Goal: Find specific page/section: Find specific page/section

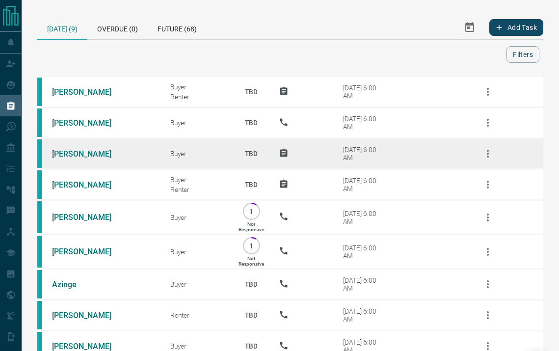
scroll to position [66, 0]
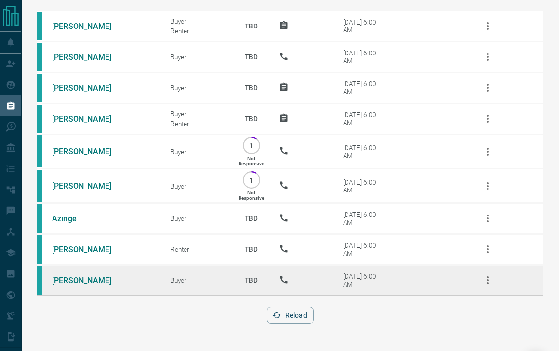
click at [83, 278] on link "[PERSON_NAME]" at bounding box center [89, 280] width 74 height 9
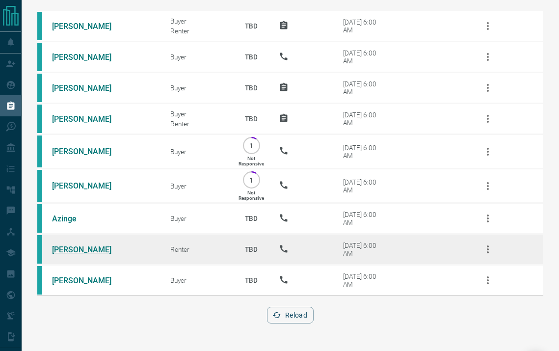
click at [71, 251] on link "[PERSON_NAME]" at bounding box center [89, 249] width 74 height 9
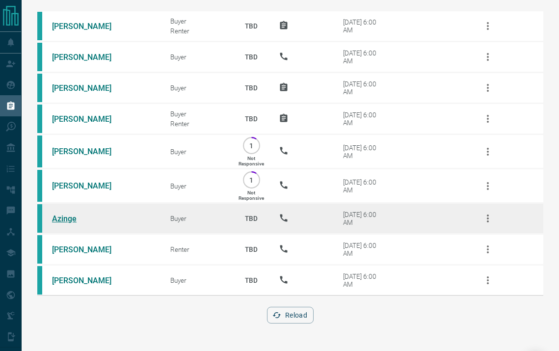
click at [67, 219] on link "Azinge" at bounding box center [89, 218] width 74 height 9
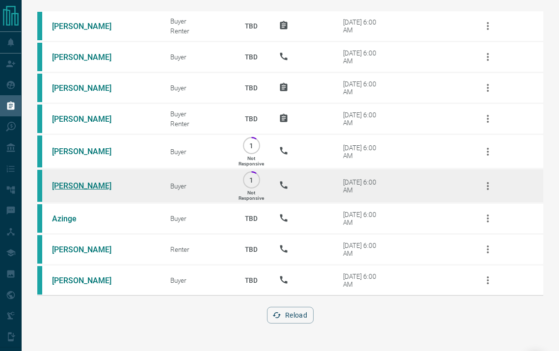
click at [74, 184] on link "[PERSON_NAME]" at bounding box center [89, 185] width 74 height 9
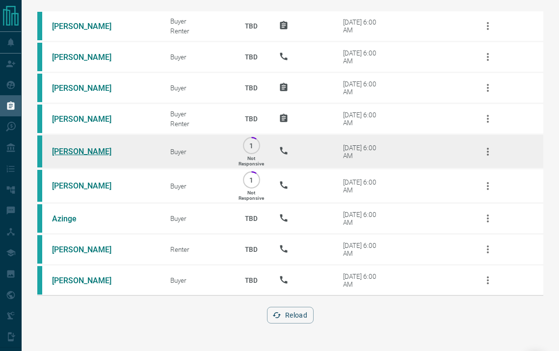
click at [78, 153] on link "[PERSON_NAME]" at bounding box center [89, 151] width 74 height 9
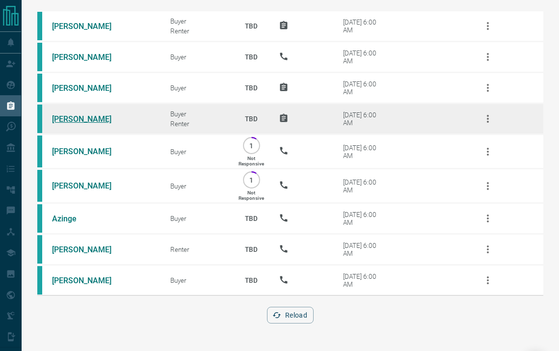
click at [67, 118] on link "[PERSON_NAME]" at bounding box center [89, 118] width 74 height 9
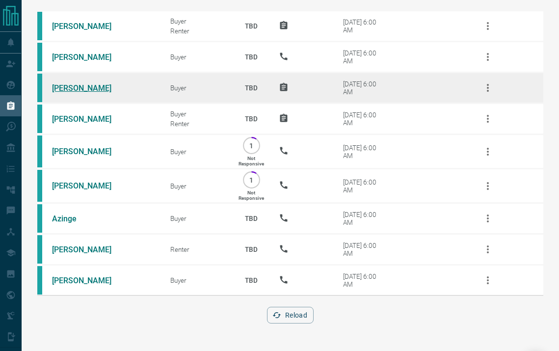
click at [79, 87] on link "[PERSON_NAME]" at bounding box center [89, 87] width 74 height 9
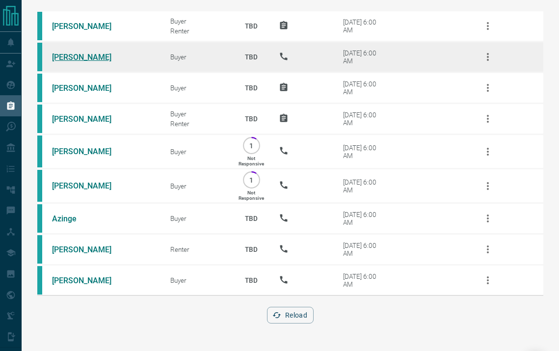
click at [80, 54] on link "[PERSON_NAME]" at bounding box center [89, 57] width 74 height 9
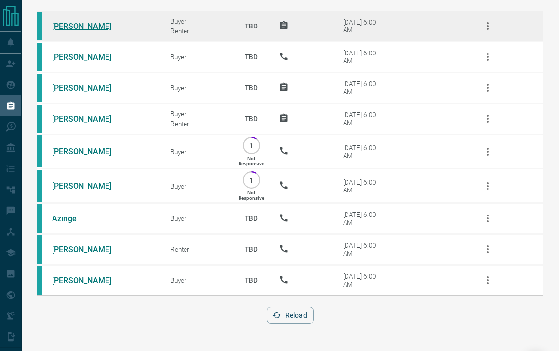
click at [83, 30] on link "[PERSON_NAME]" at bounding box center [89, 26] width 74 height 9
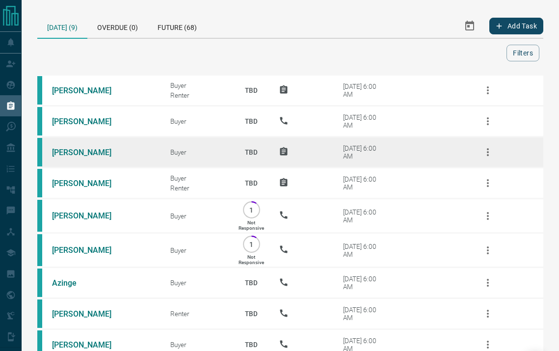
scroll to position [0, 0]
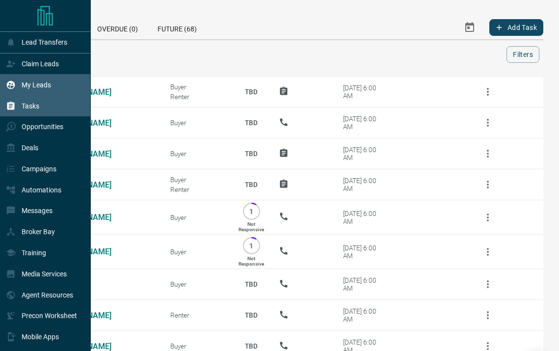
click at [31, 85] on p "My Leads" at bounding box center [36, 85] width 29 height 8
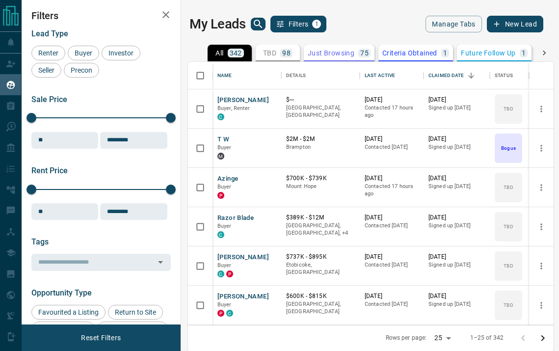
scroll to position [263, 366]
click at [259, 26] on icon "search button" at bounding box center [258, 24] width 12 height 12
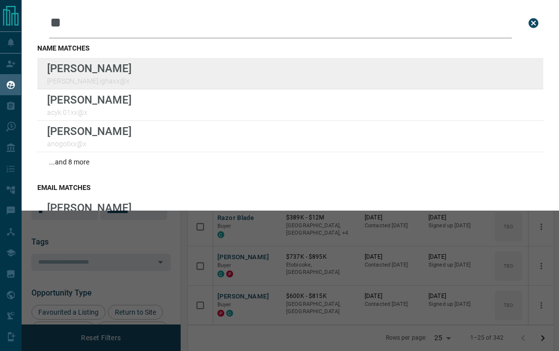
type input "**"
click at [0, 0] on div "Lead Transfers Claim Leads My Leads Tasks Opportunities Deals Campaigns Automat…" at bounding box center [279, 175] width 559 height 350
